Goal: Information Seeking & Learning: Learn about a topic

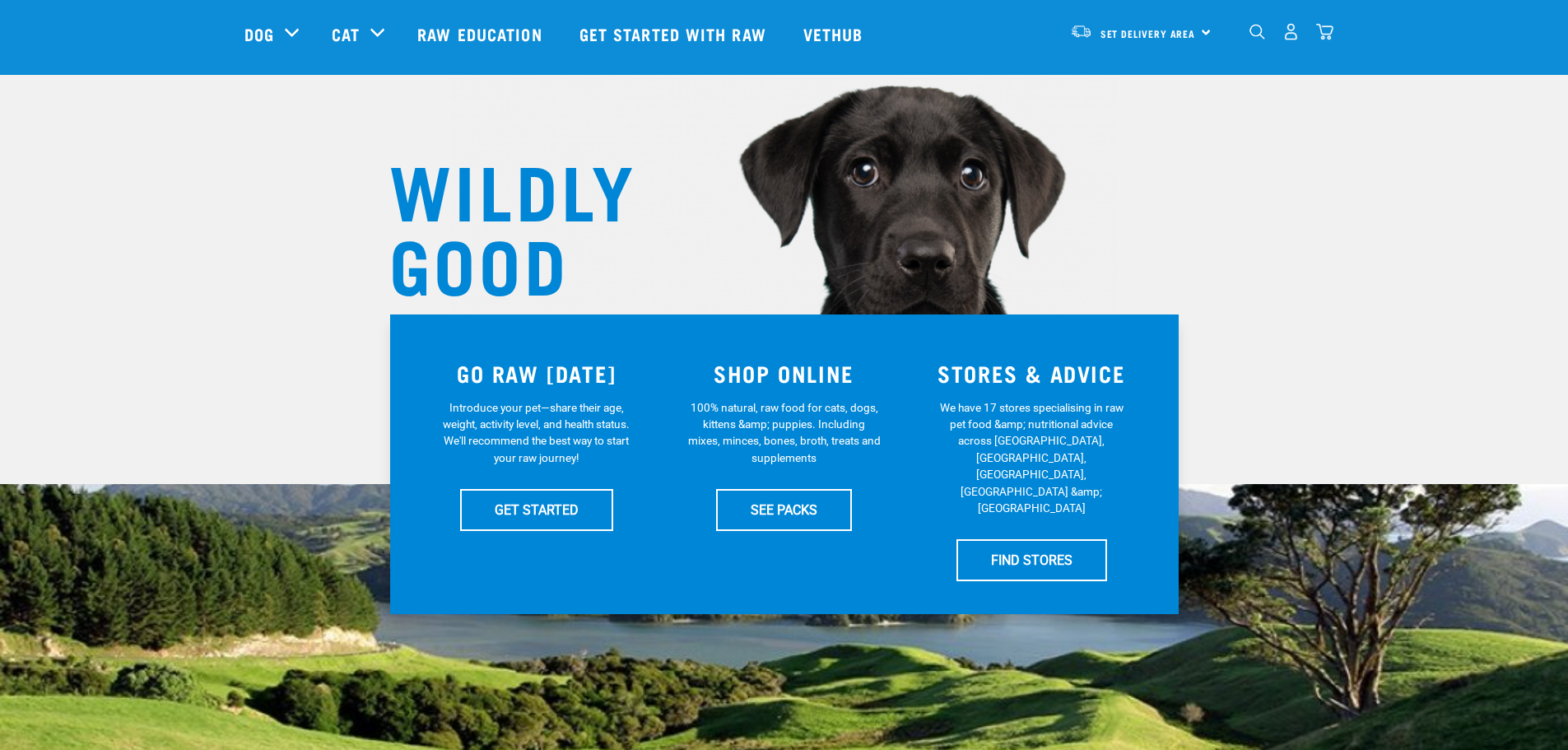
scroll to position [247, 0]
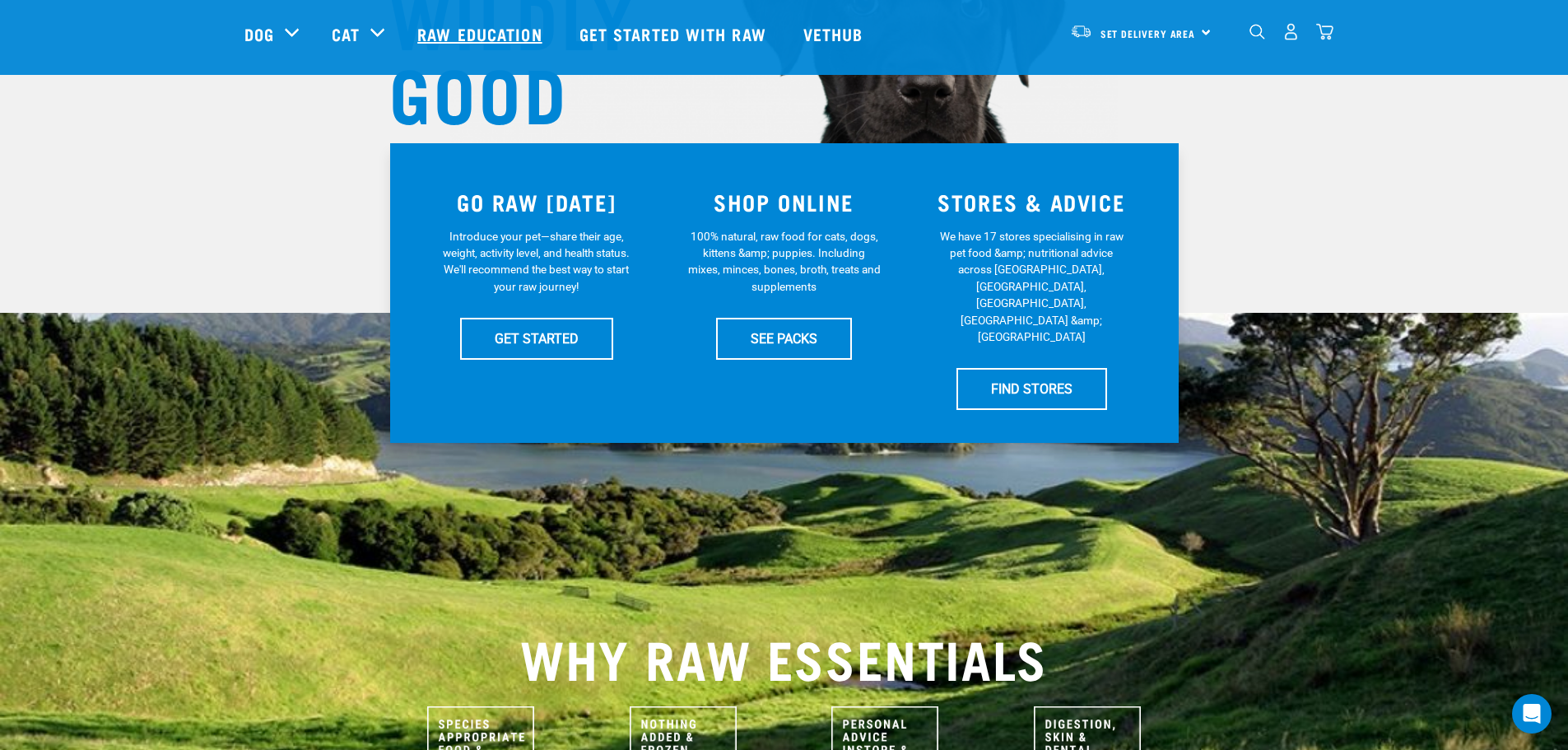
click at [491, 33] on link "Raw Education" at bounding box center [481, 33] width 161 height 66
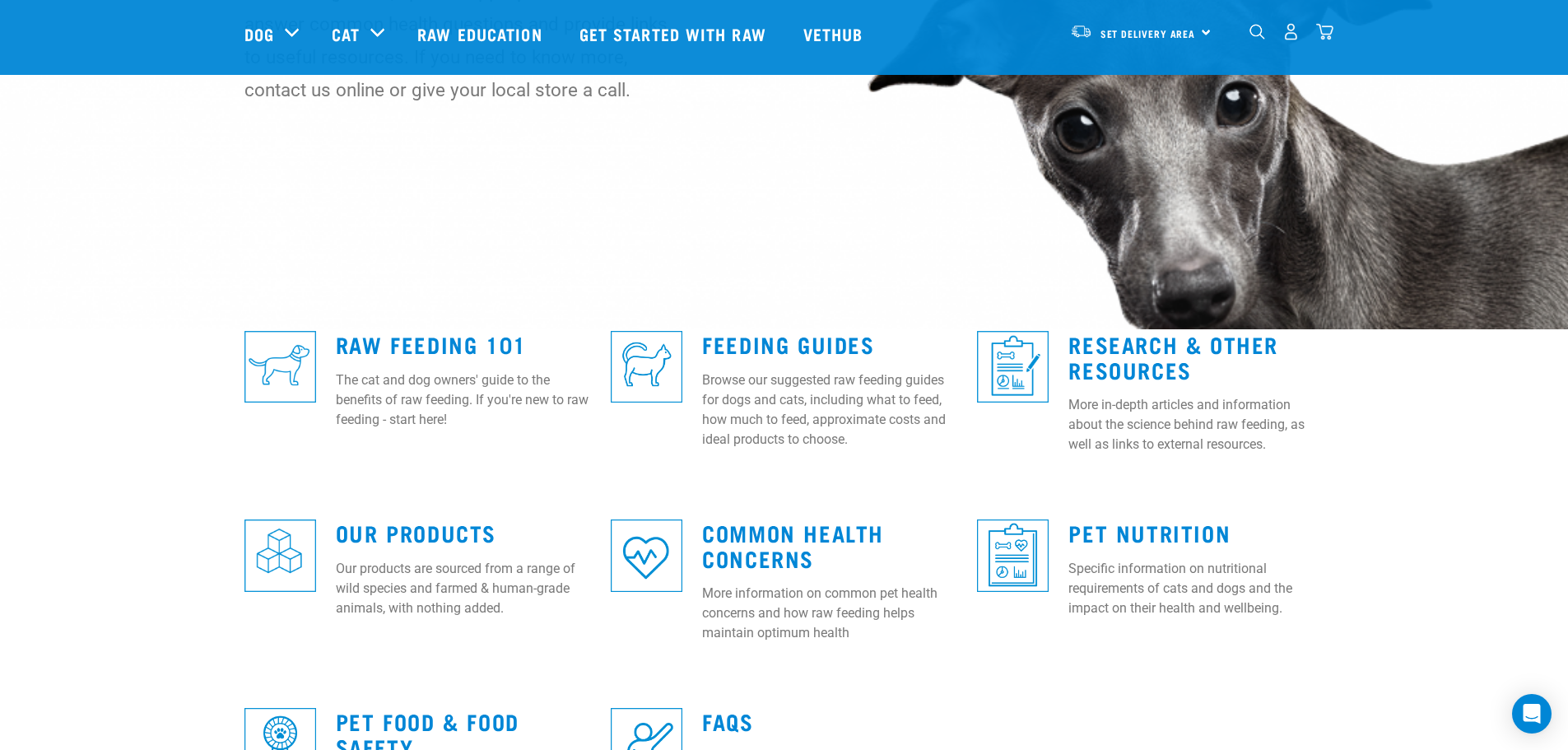
scroll to position [329, 0]
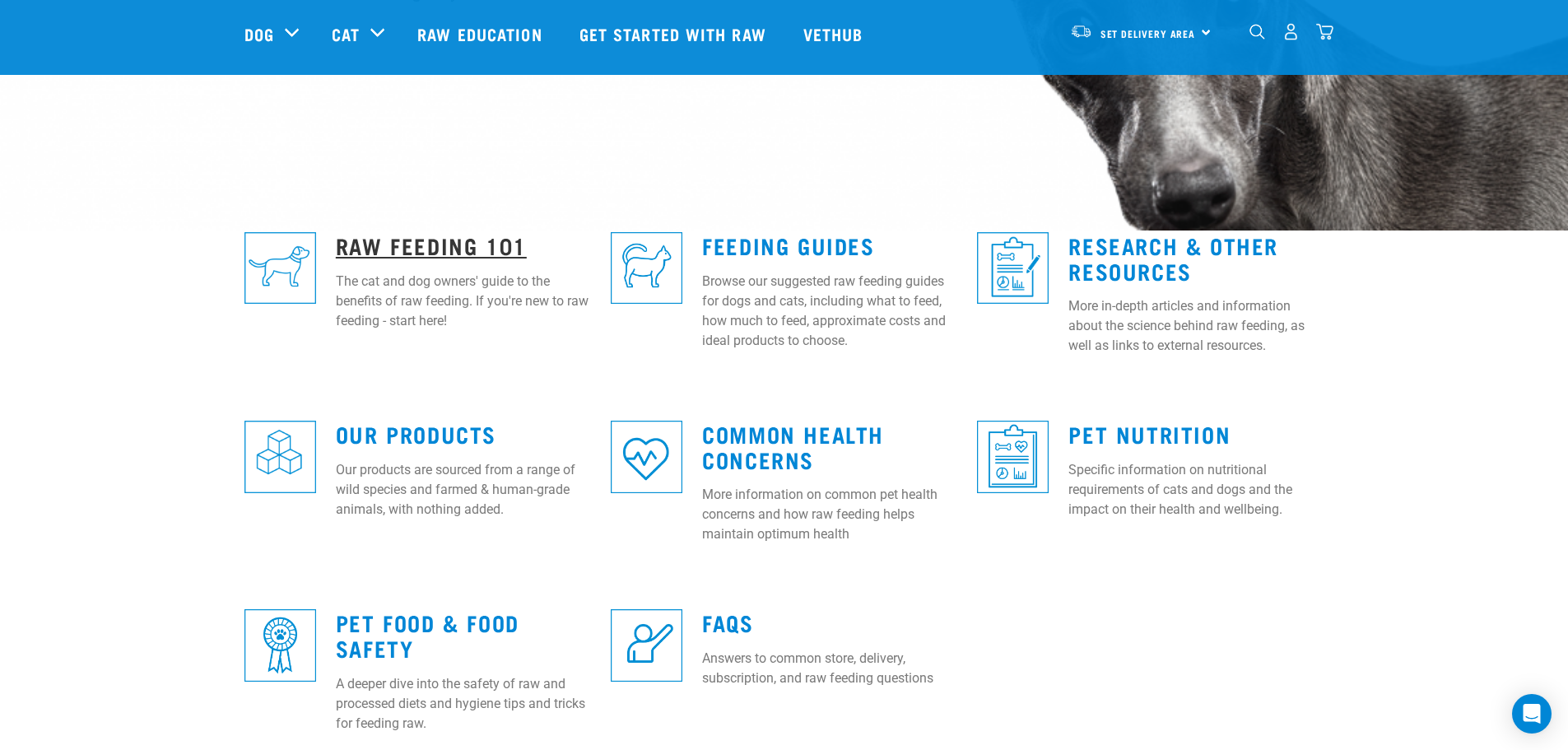
click at [462, 240] on link "Raw Feeding 101" at bounding box center [431, 245] width 191 height 12
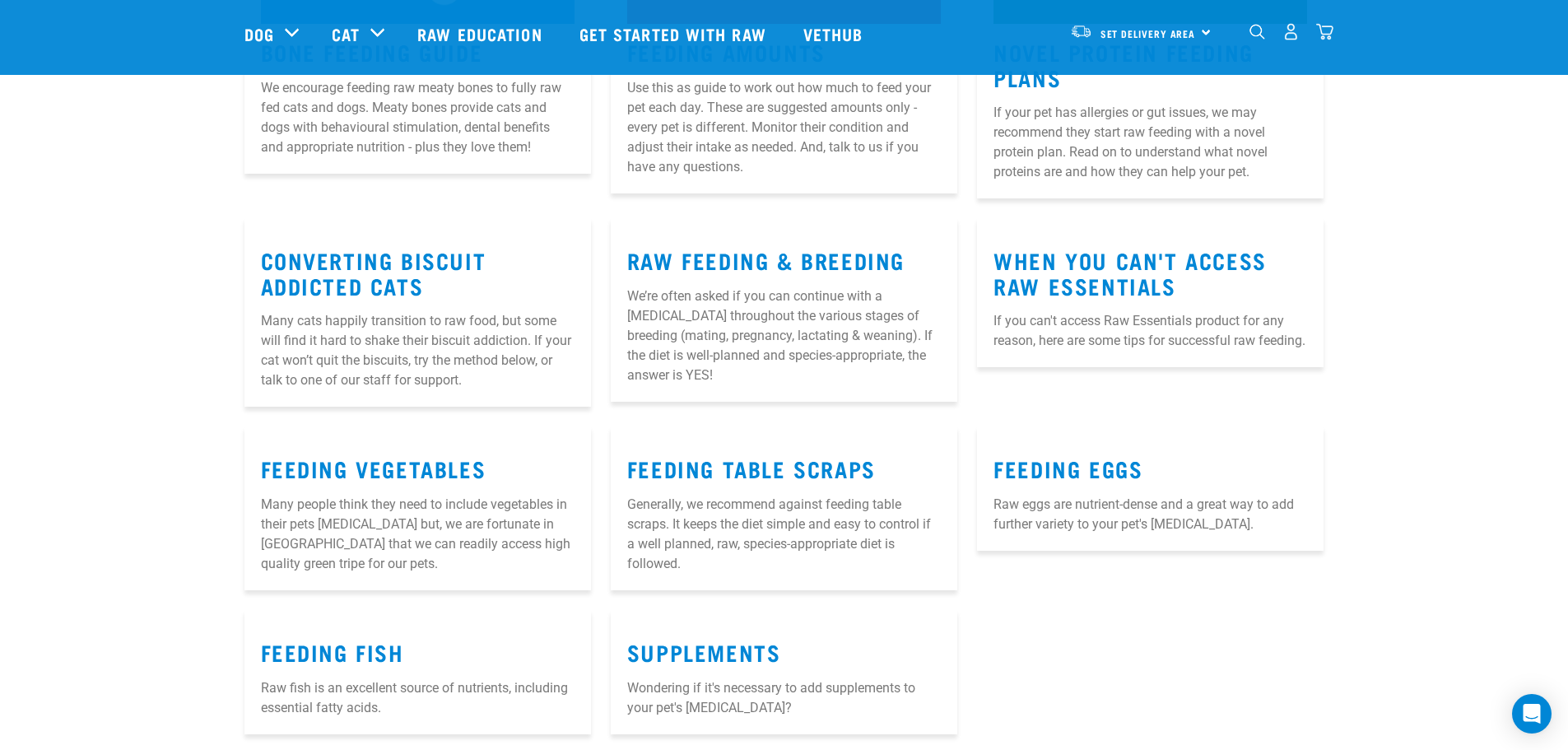
scroll to position [1810, 0]
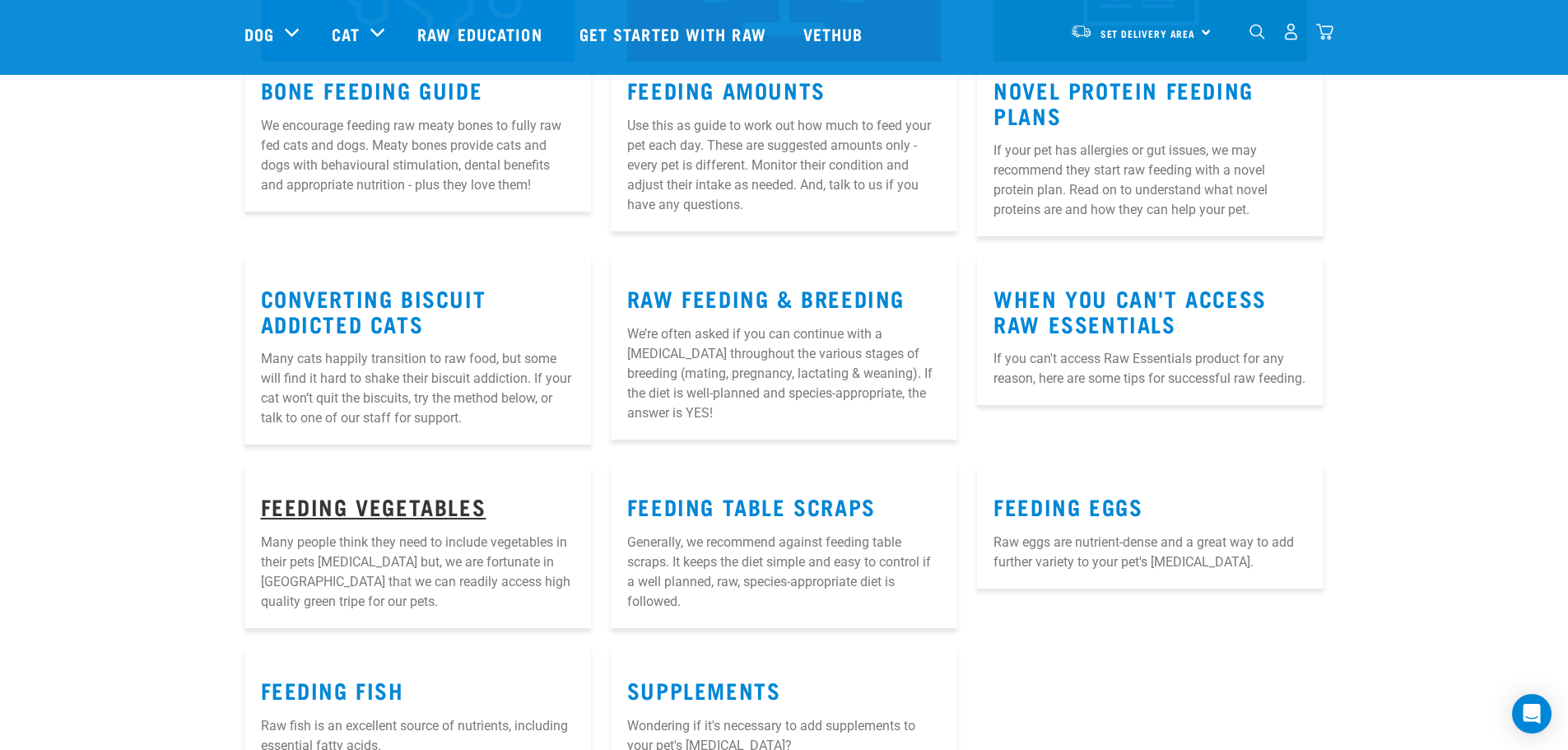
click at [399, 500] on link "Feeding Vegetables" at bounding box center [374, 506] width 226 height 12
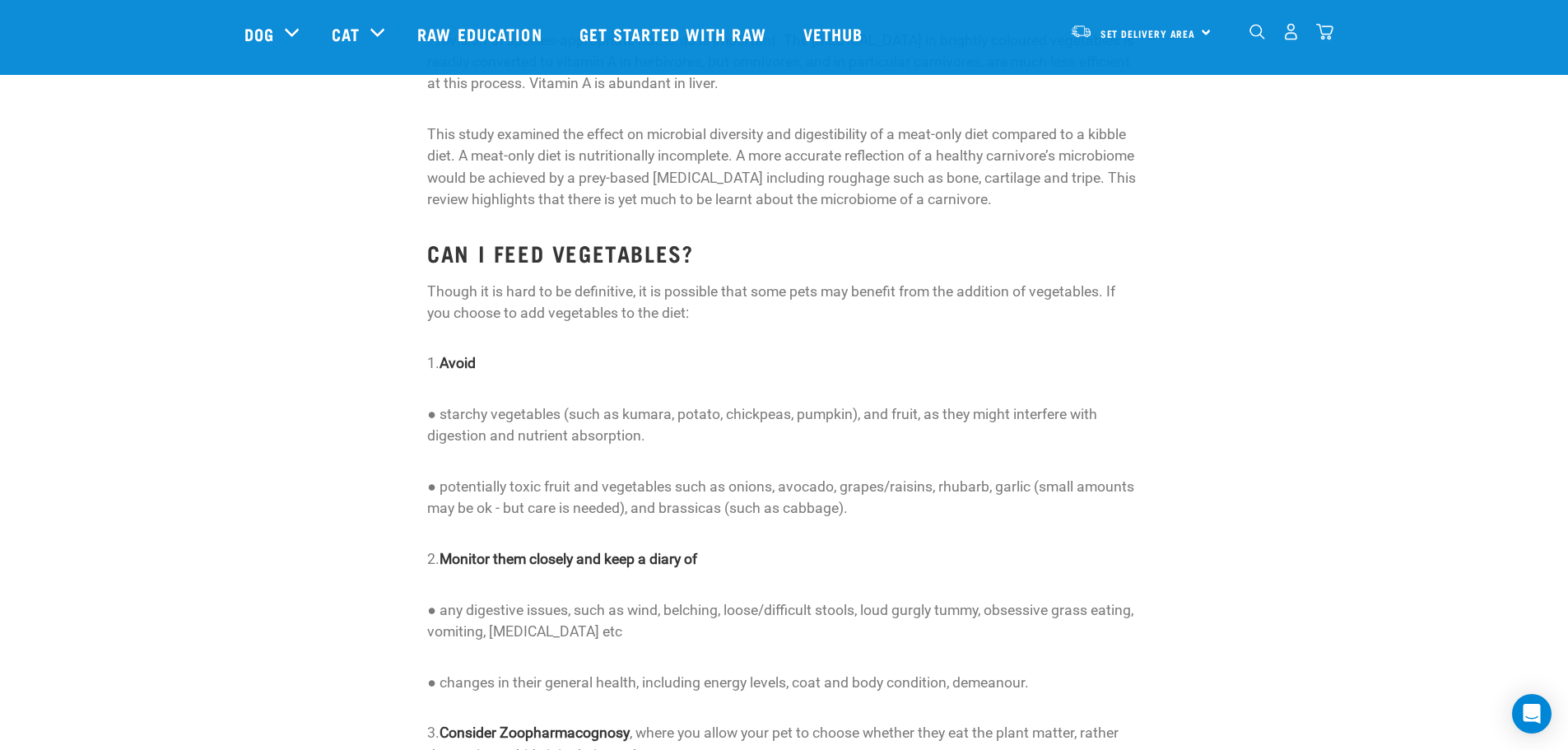
scroll to position [1975, 0]
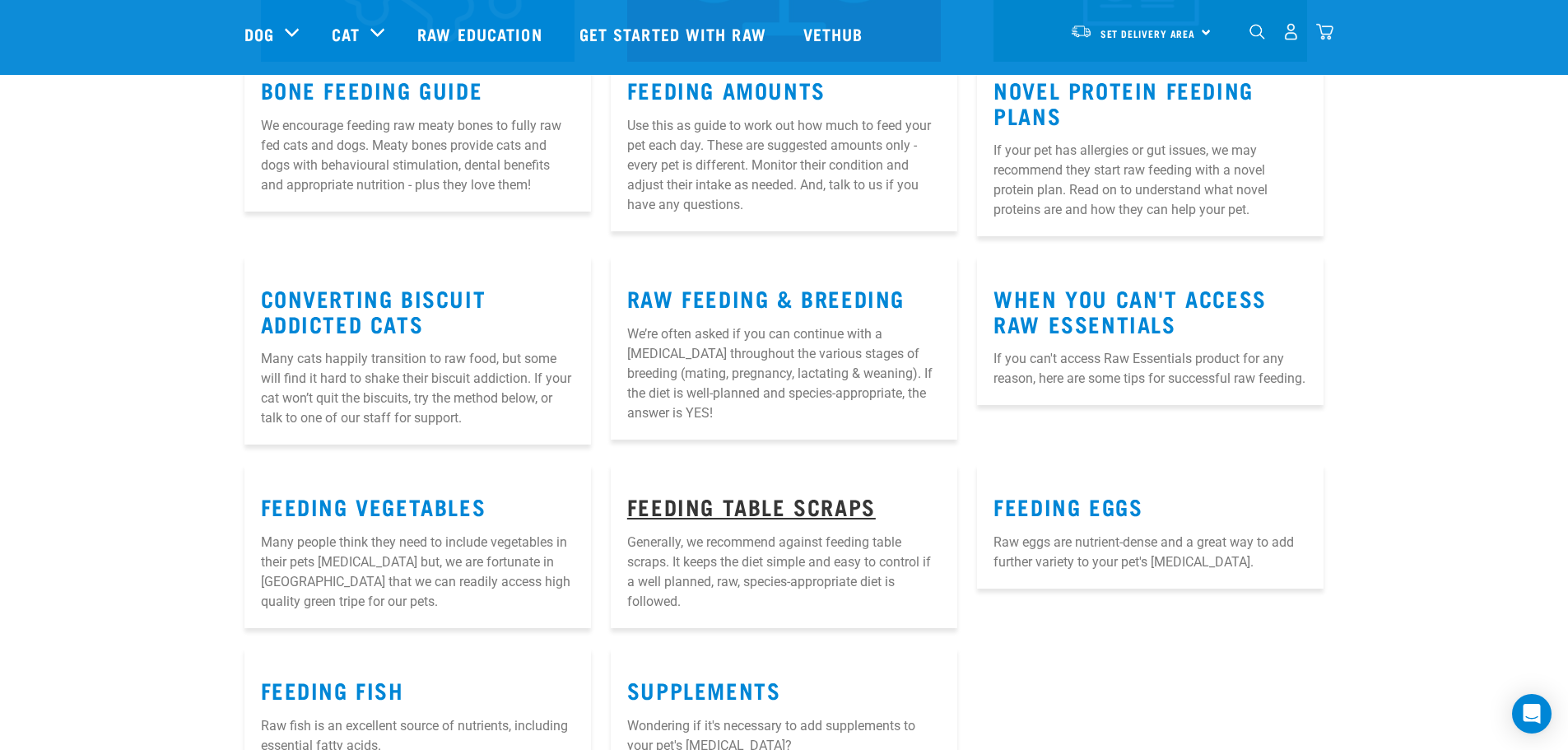
click at [801, 500] on link "Feeding Table Scraps" at bounding box center [751, 506] width 249 height 12
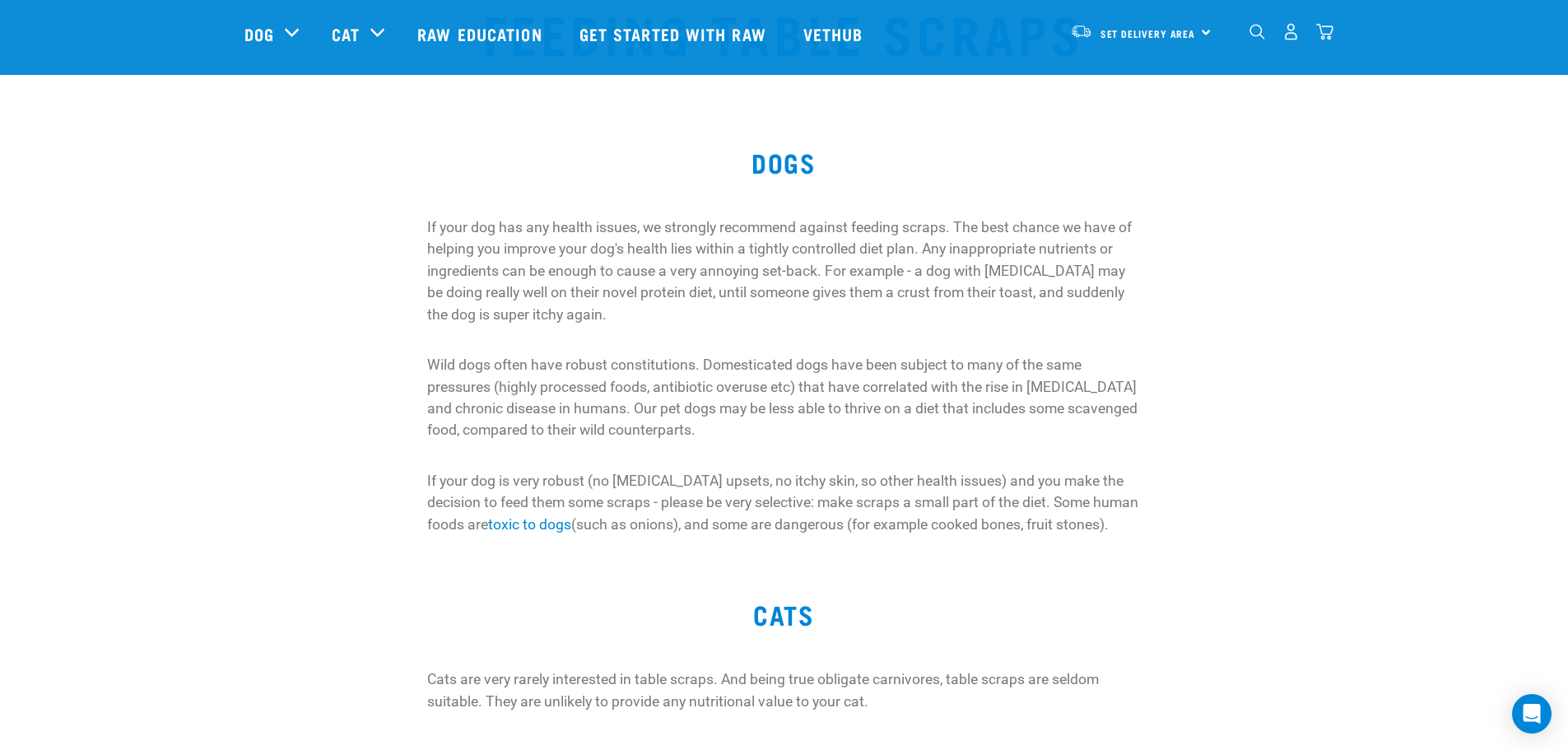
scroll to position [82, 0]
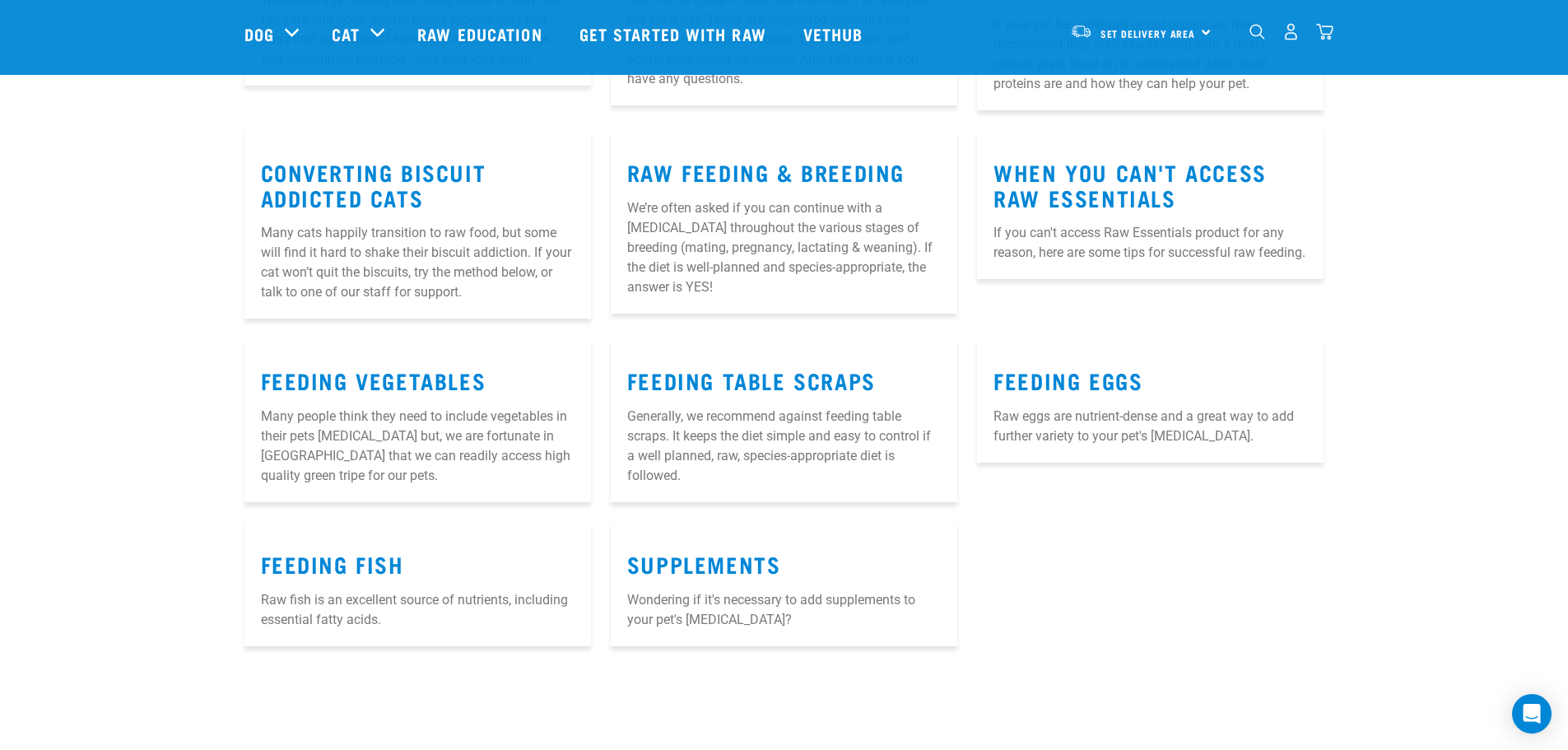
scroll to position [1975, 0]
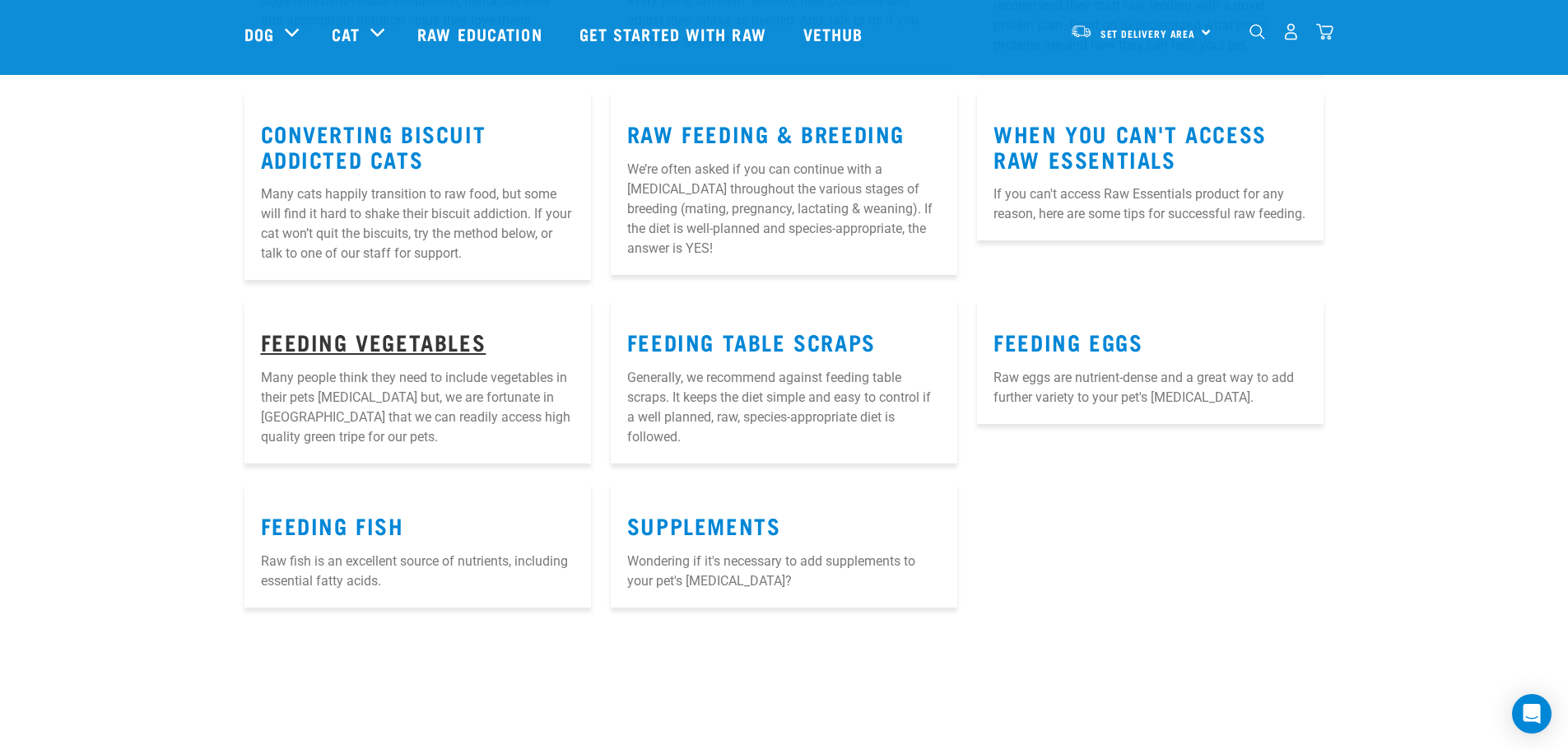
click at [429, 335] on link "Feeding Vegetables" at bounding box center [374, 341] width 226 height 12
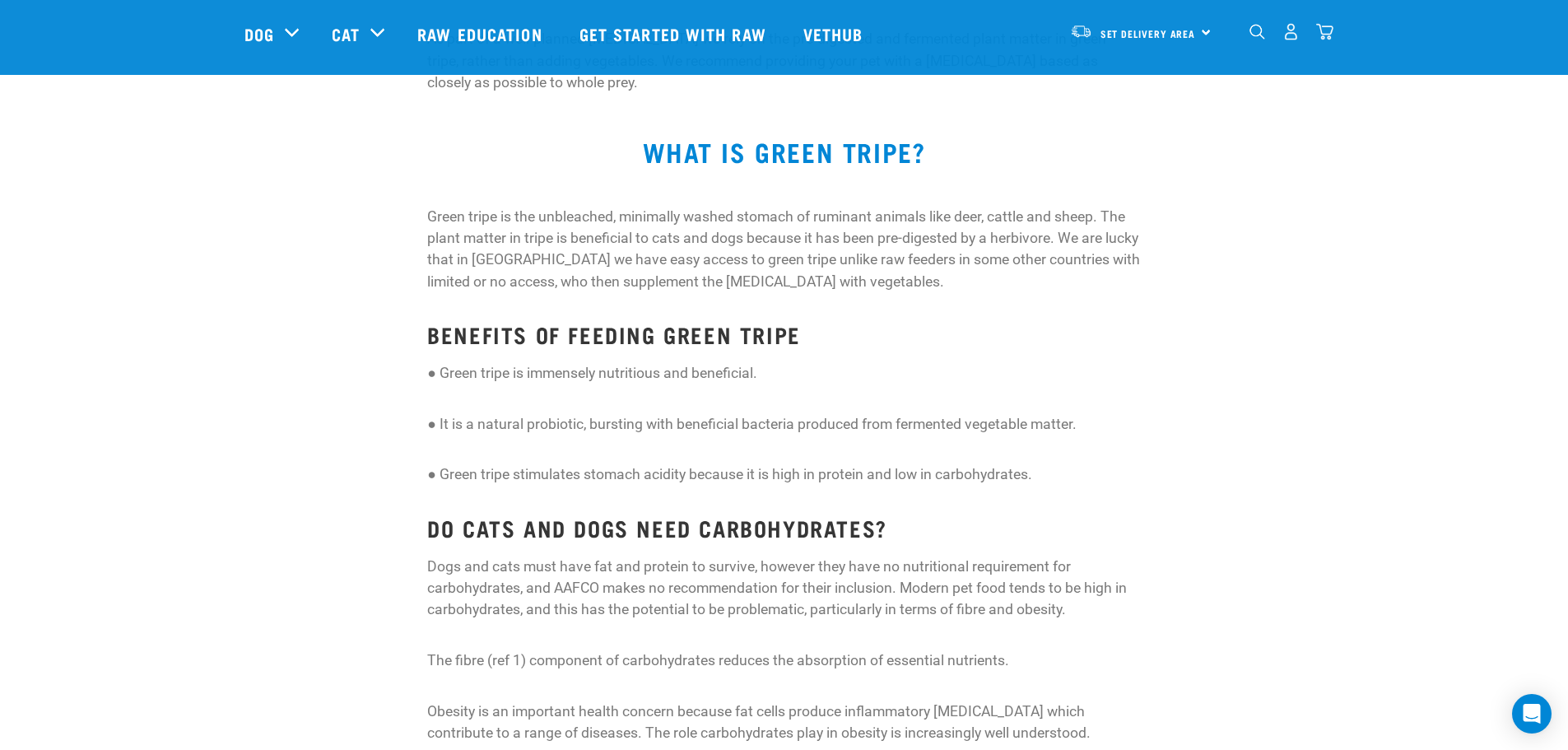
scroll to position [412, 0]
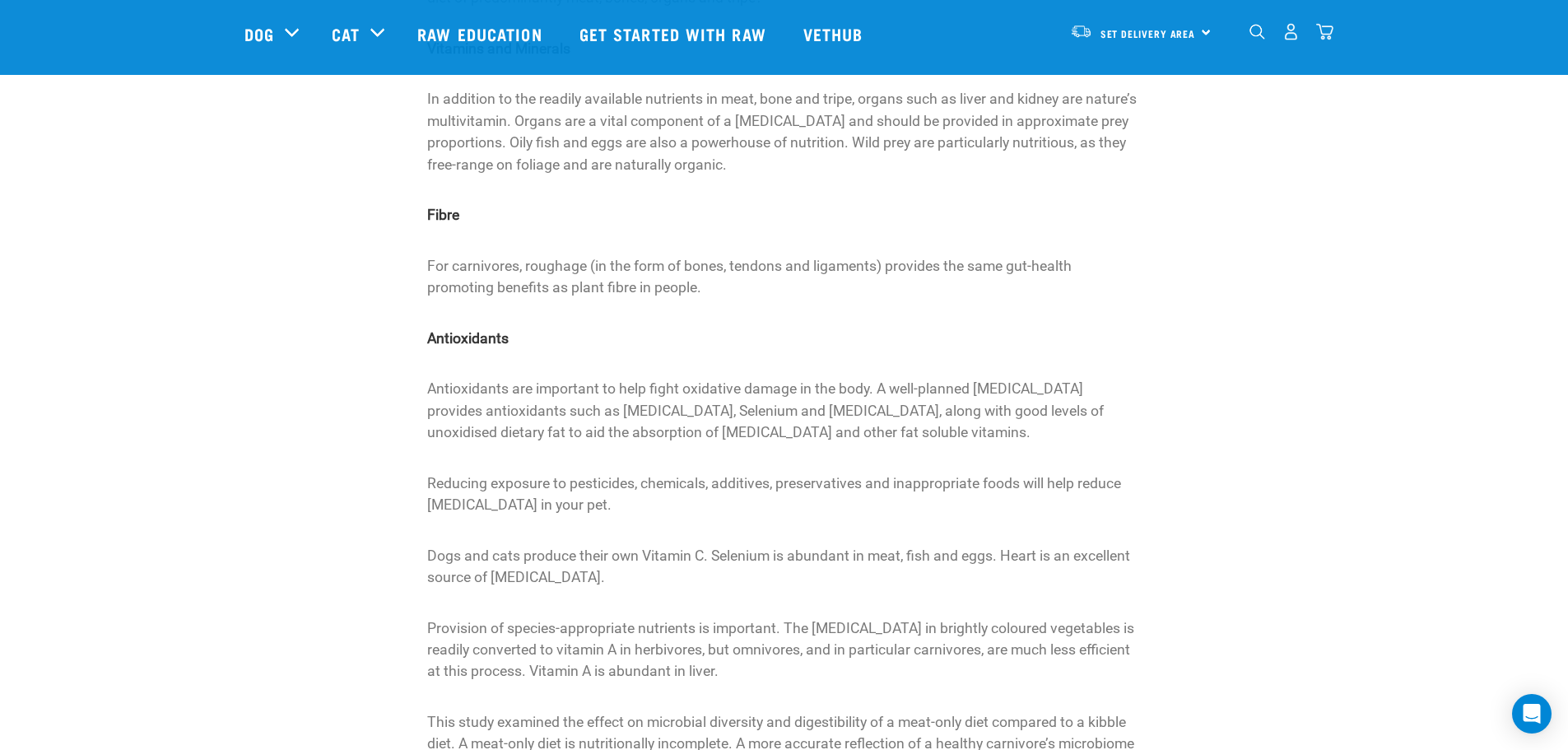
scroll to position [1582, 0]
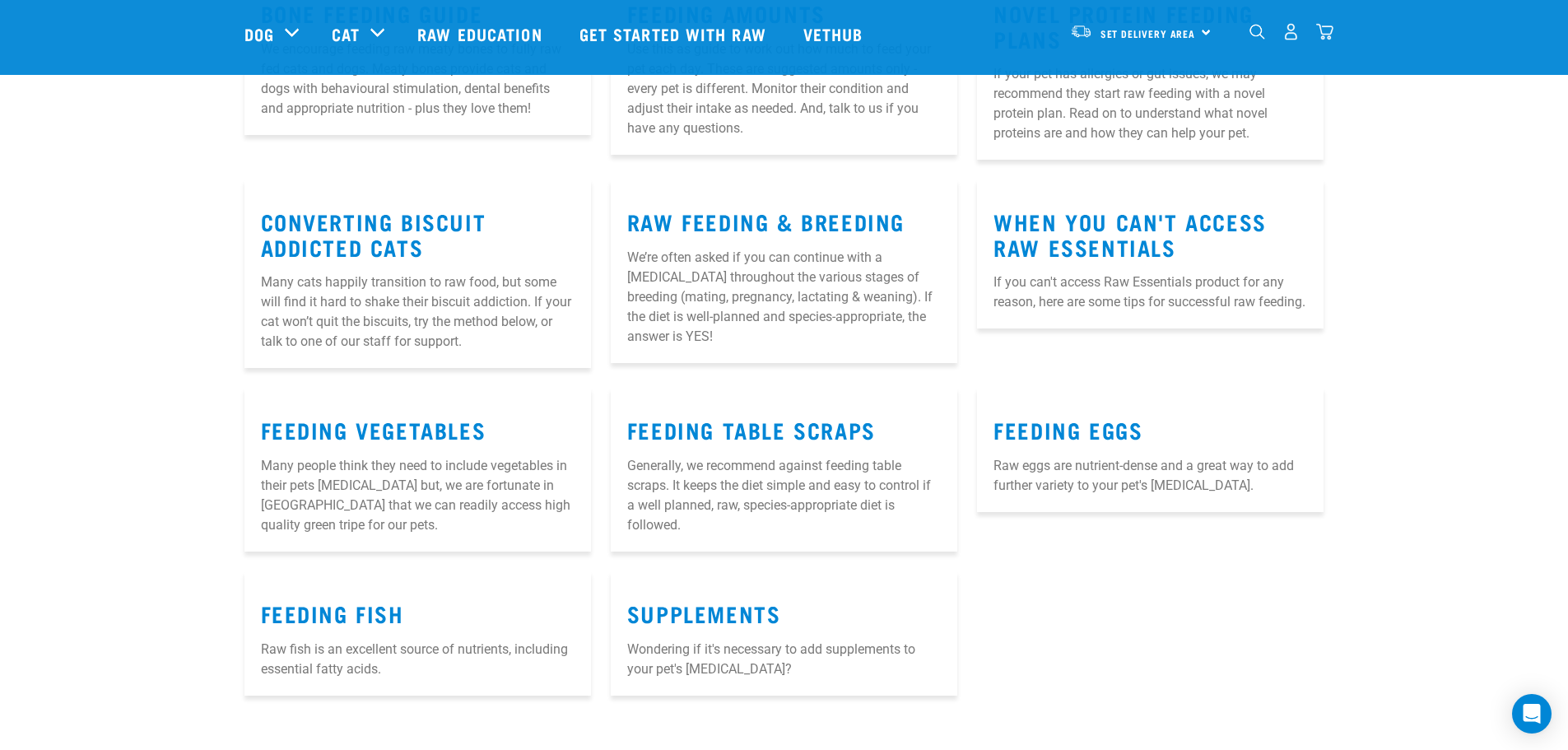
scroll to position [1892, 0]
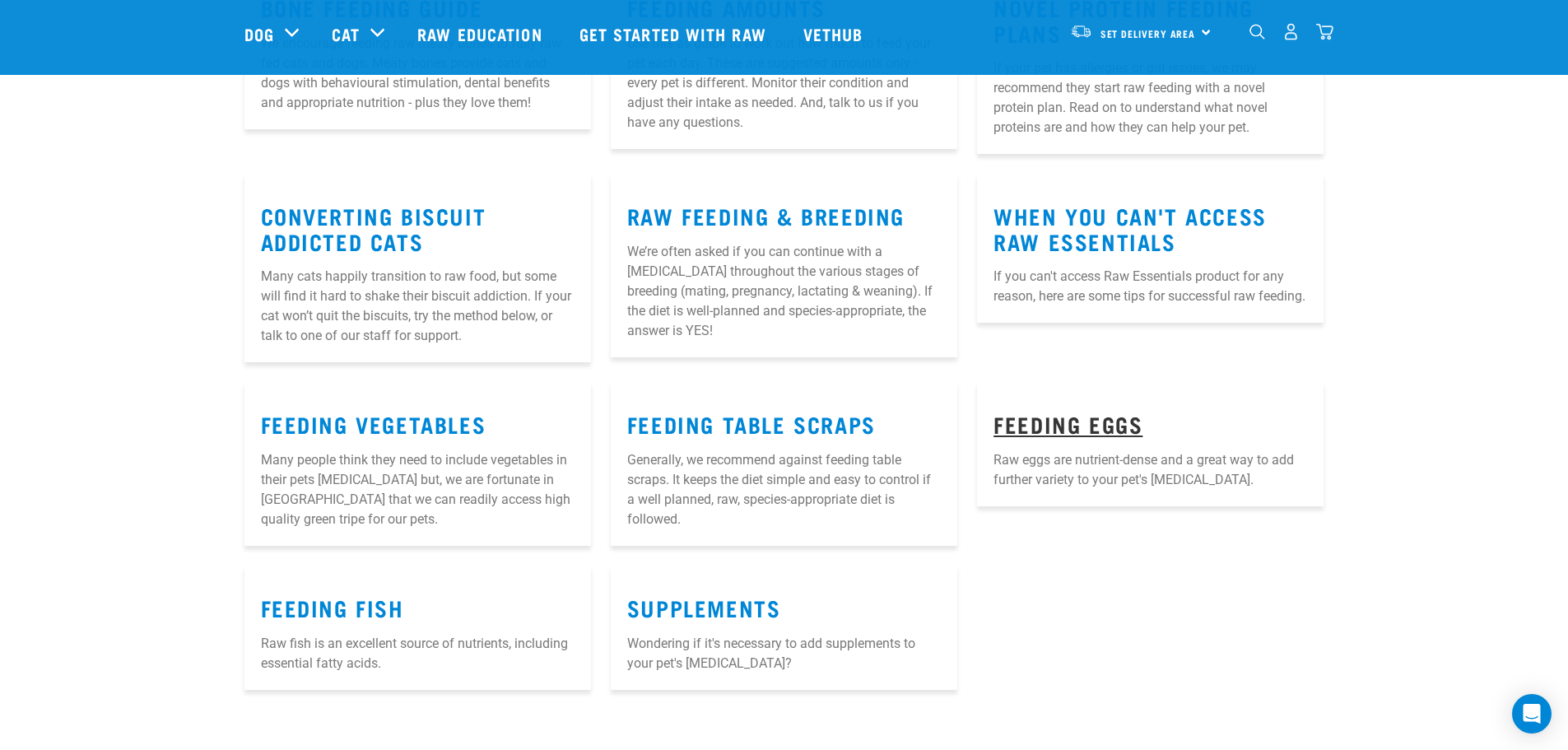
click at [1111, 417] on link "Feeding Eggs" at bounding box center [1067, 423] width 149 height 12
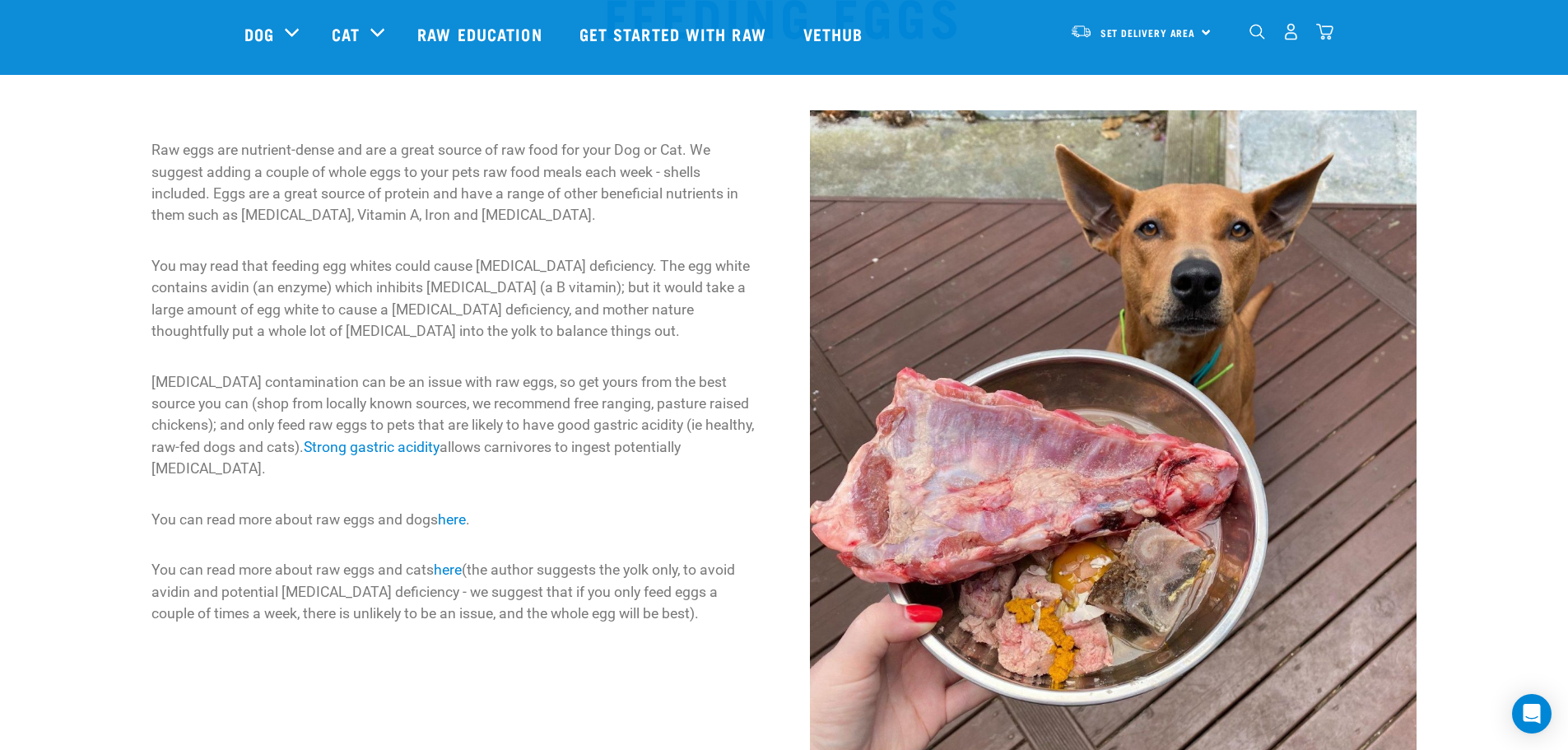
scroll to position [165, 0]
